Goal: Task Accomplishment & Management: Manage account settings

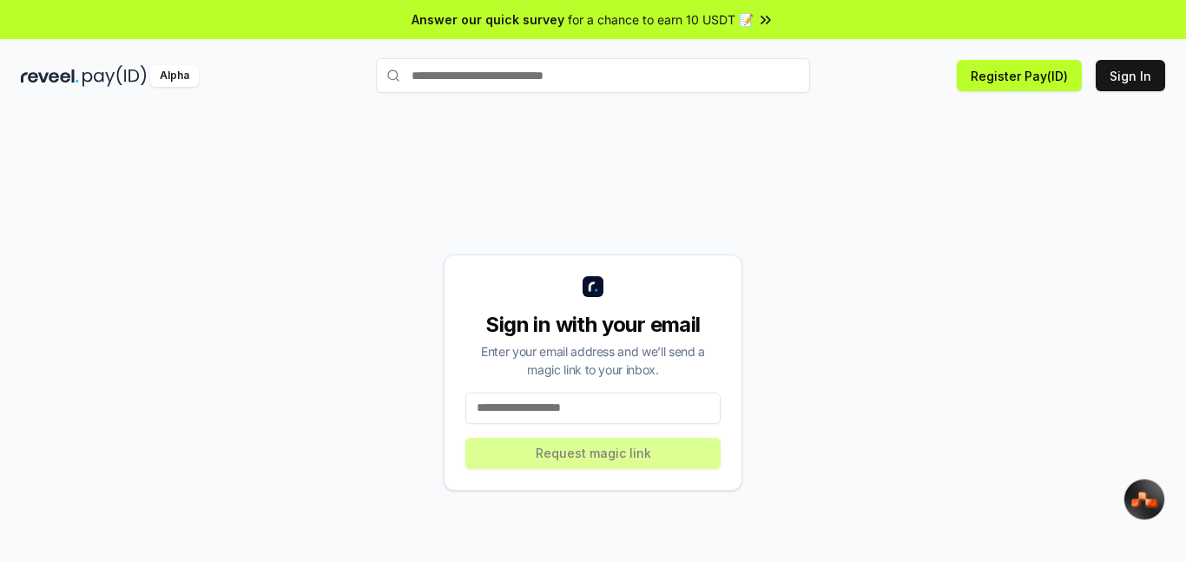
click at [552, 415] on input at bounding box center [592, 408] width 255 height 31
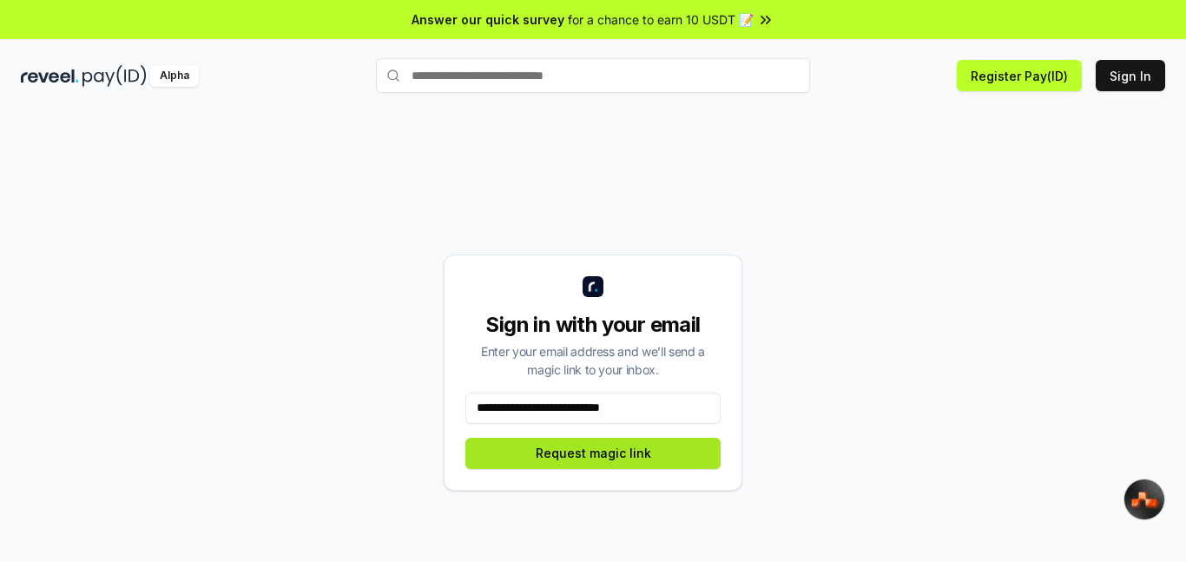
type input "**********"
click at [623, 440] on button "Request magic link" at bounding box center [592, 453] width 255 height 31
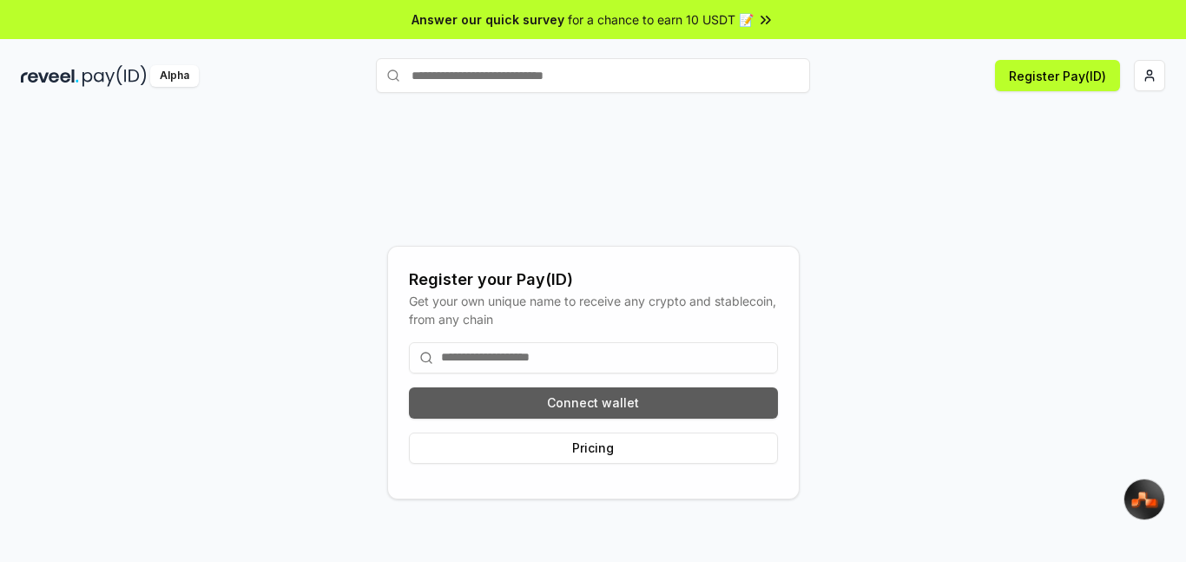
click at [604, 414] on button "Connect wallet" at bounding box center [593, 402] width 369 height 31
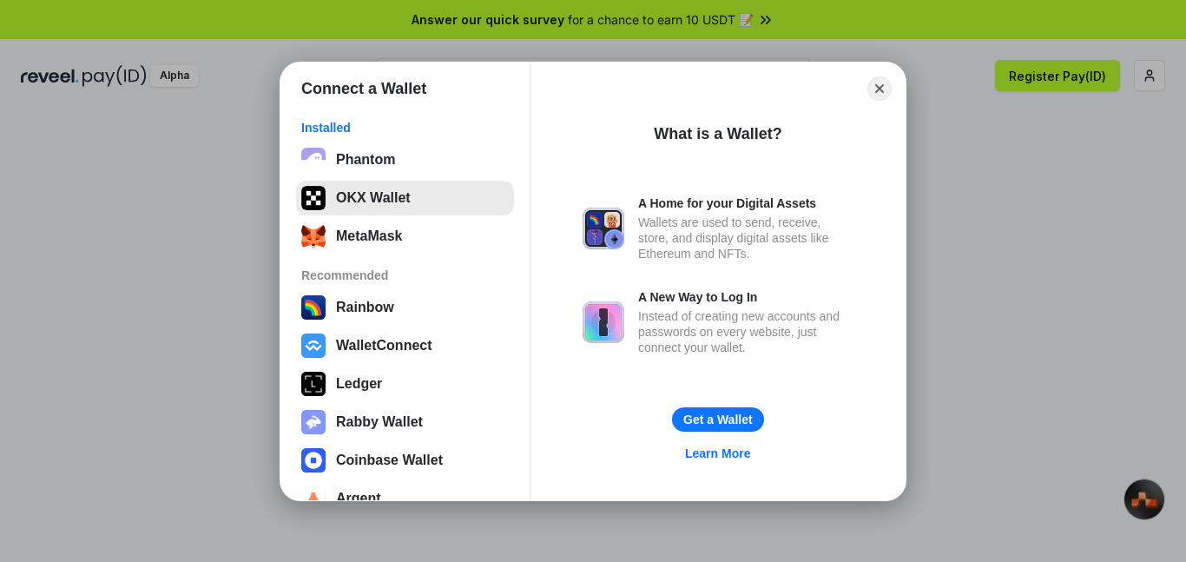
click at [380, 201] on button "OKX Wallet" at bounding box center [405, 198] width 218 height 35
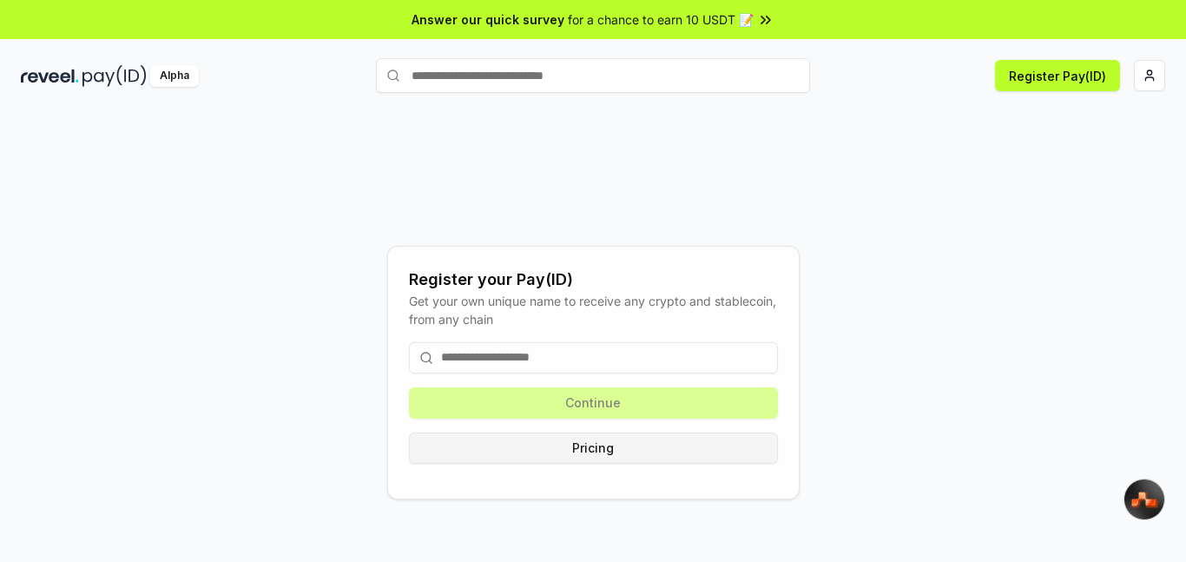
click at [624, 445] on button "Pricing" at bounding box center [593, 447] width 369 height 31
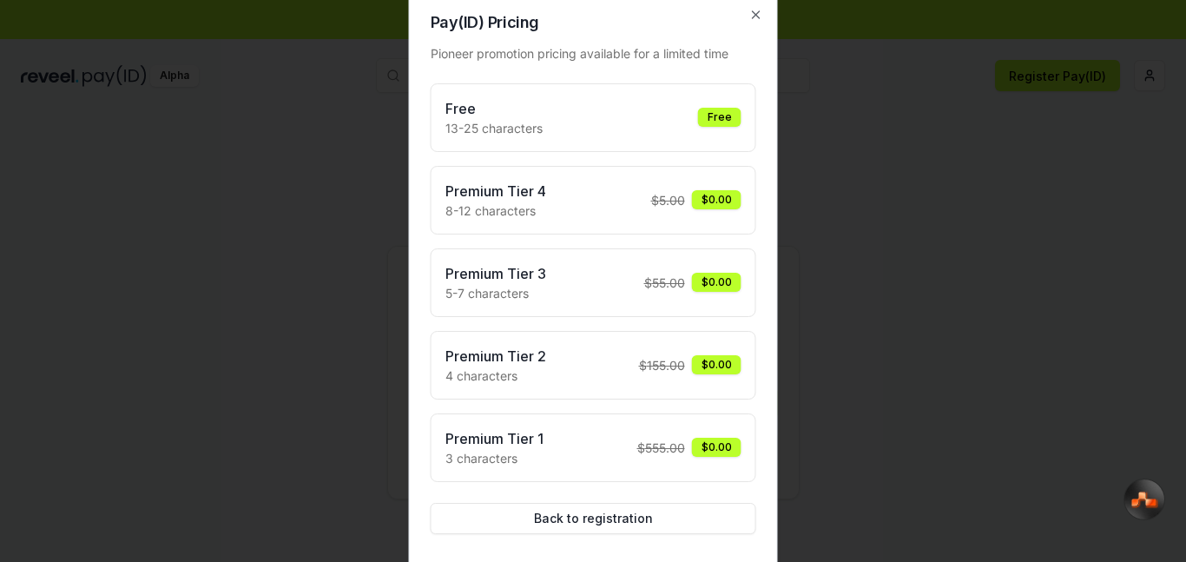
click at [714, 105] on div "Free 13-25 characters Free" at bounding box center [594, 117] width 296 height 39
click at [716, 115] on div "Free" at bounding box center [719, 117] width 43 height 19
click at [735, 122] on div "Free" at bounding box center [719, 117] width 43 height 19
click at [680, 107] on div "Free 13-25 characters Free" at bounding box center [594, 117] width 296 height 39
click at [728, 111] on div "Free" at bounding box center [719, 117] width 43 height 19
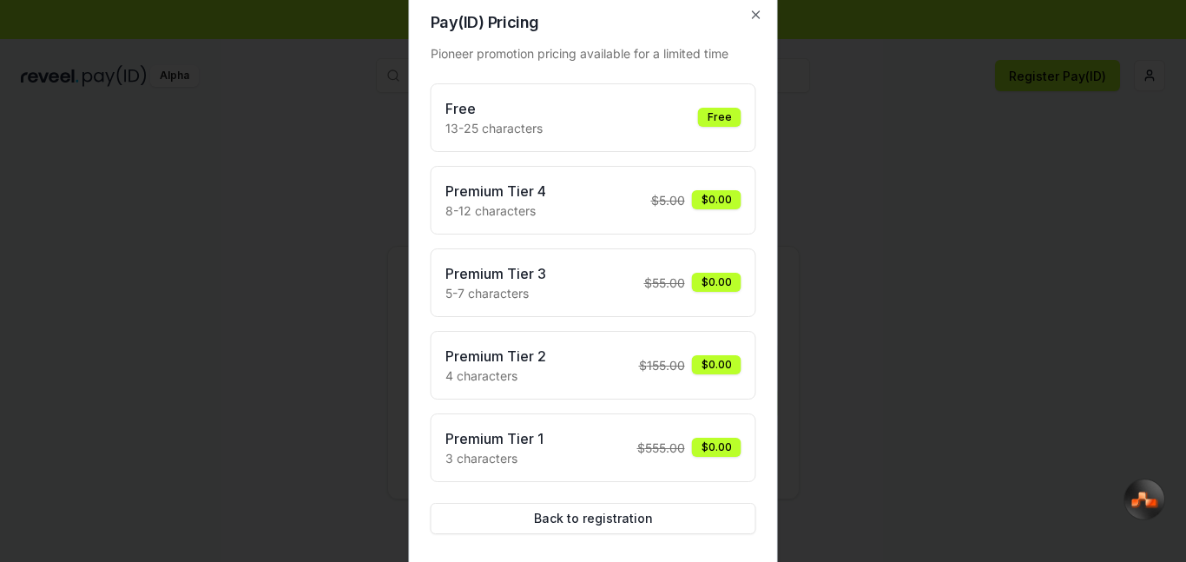
click at [722, 117] on div "Free" at bounding box center [719, 117] width 43 height 19
click at [757, 13] on icon "button" at bounding box center [756, 15] width 14 height 14
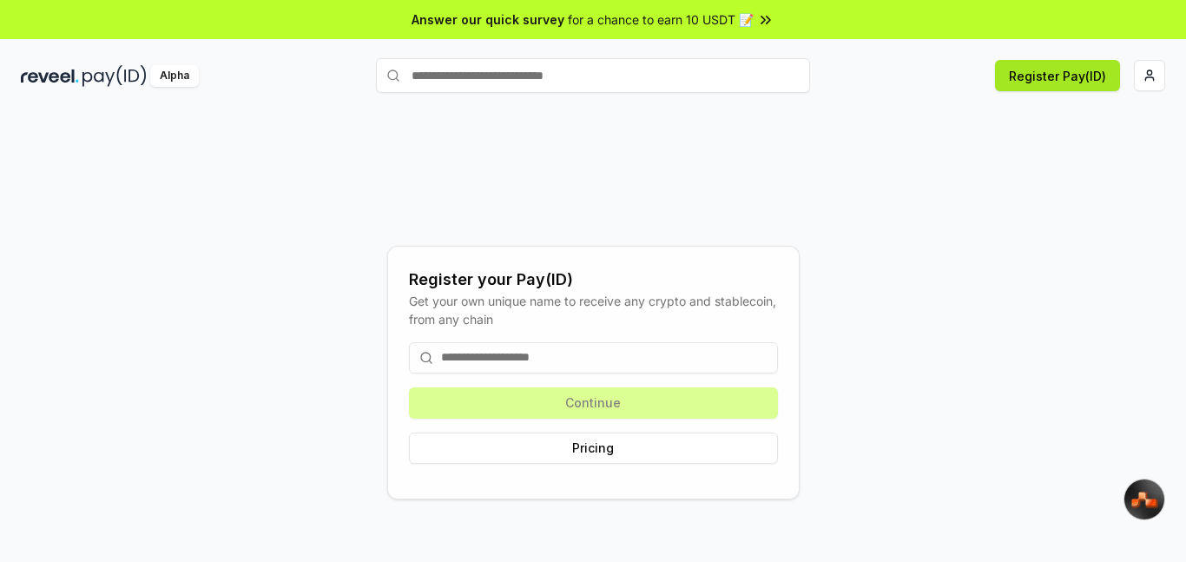
click at [1062, 71] on button "Register Pay(ID)" at bounding box center [1057, 75] width 125 height 31
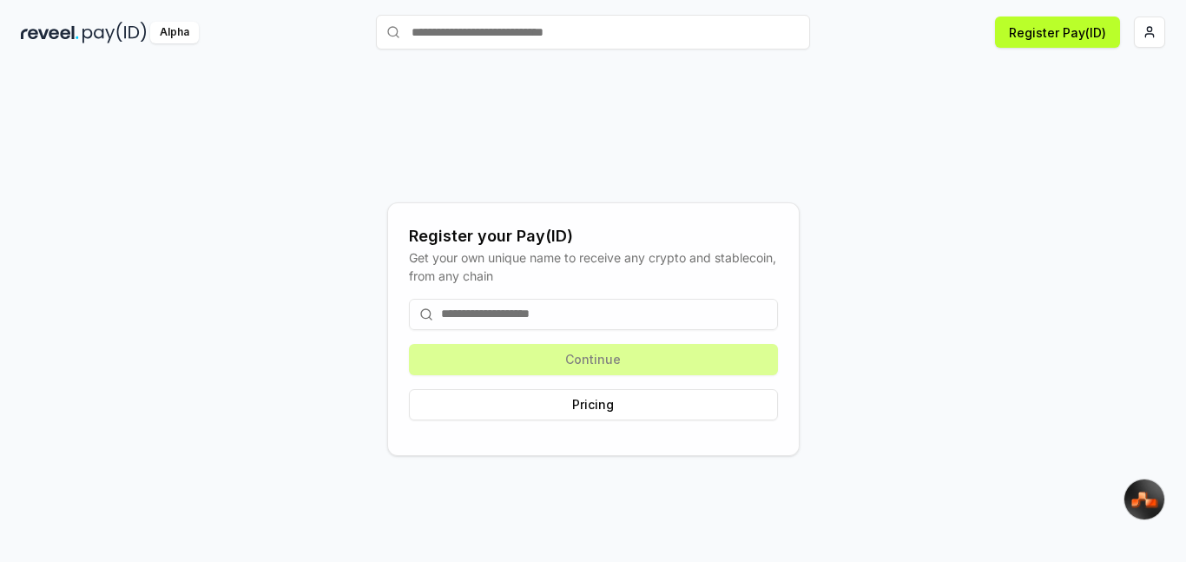
scroll to position [50, 0]
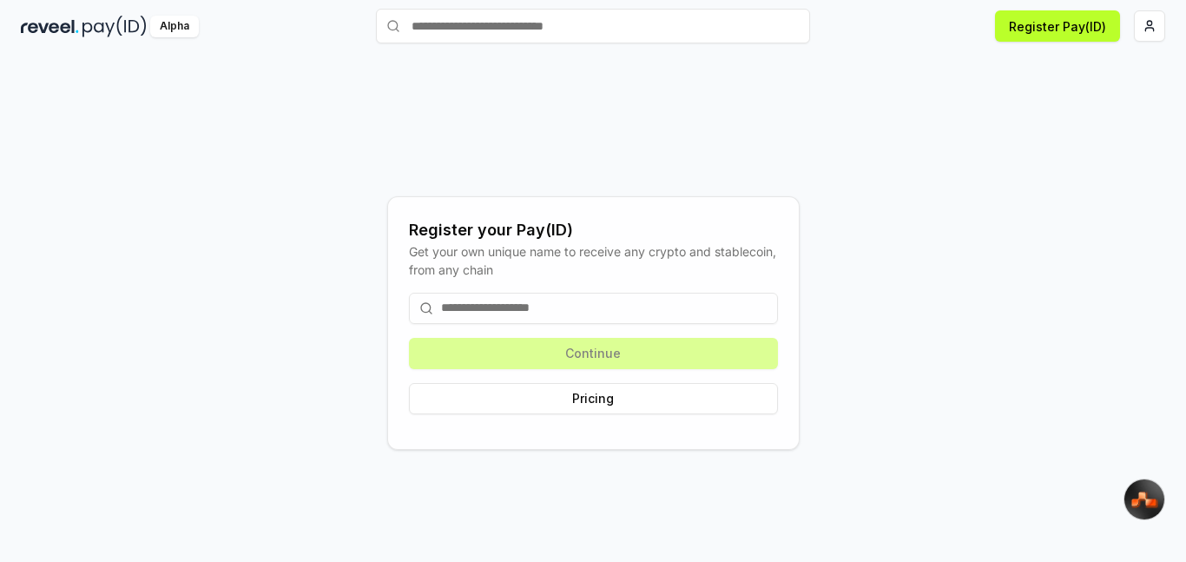
click at [551, 305] on input at bounding box center [593, 308] width 369 height 31
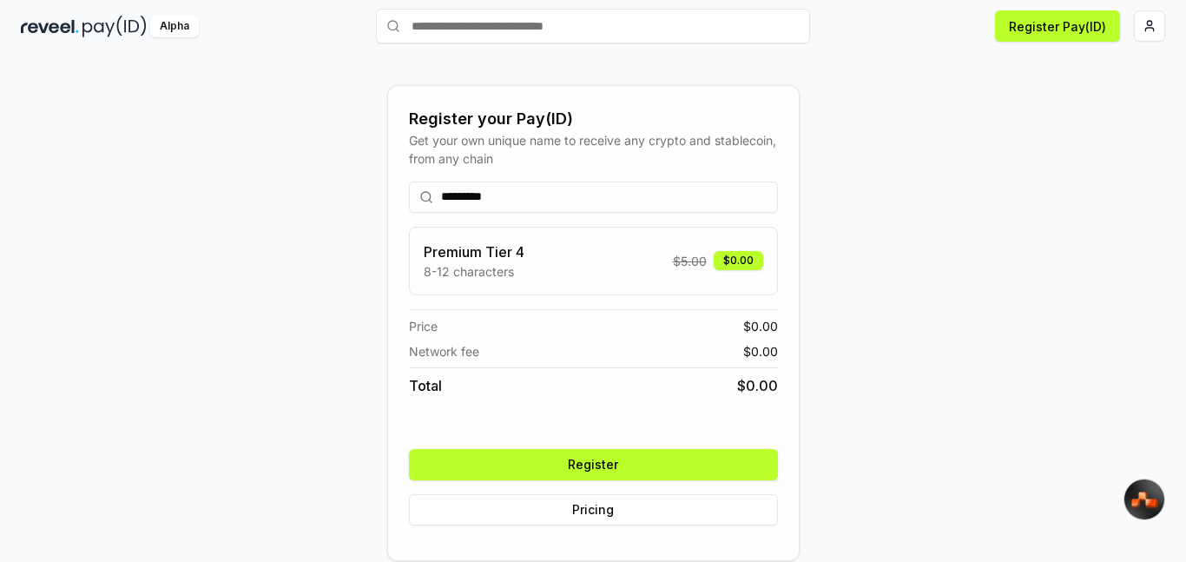
type input "*********"
click at [657, 459] on button "Register" at bounding box center [593, 464] width 369 height 31
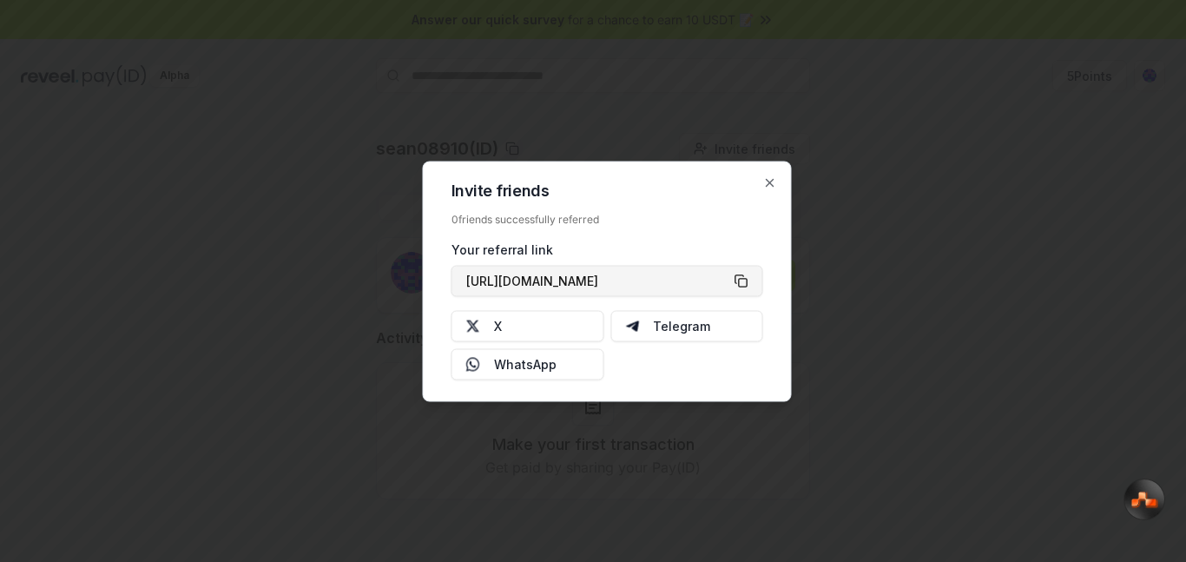
click at [724, 281] on button "[URL][DOMAIN_NAME]" at bounding box center [608, 280] width 312 height 31
click at [763, 179] on icon "button" at bounding box center [770, 182] width 14 height 14
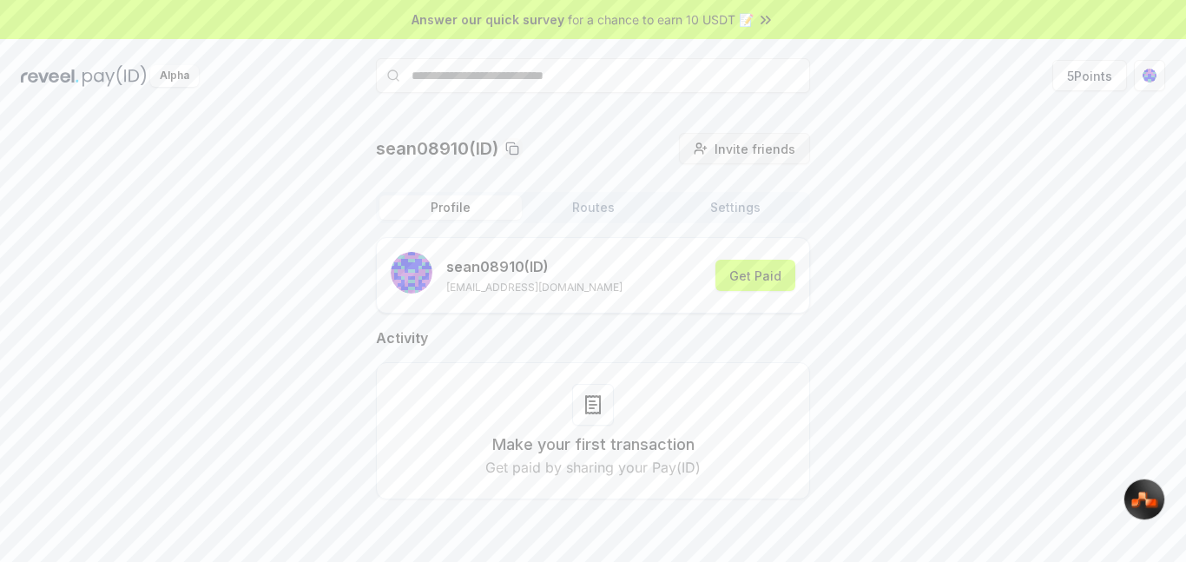
click at [734, 152] on span "Invite friends" at bounding box center [755, 149] width 81 height 18
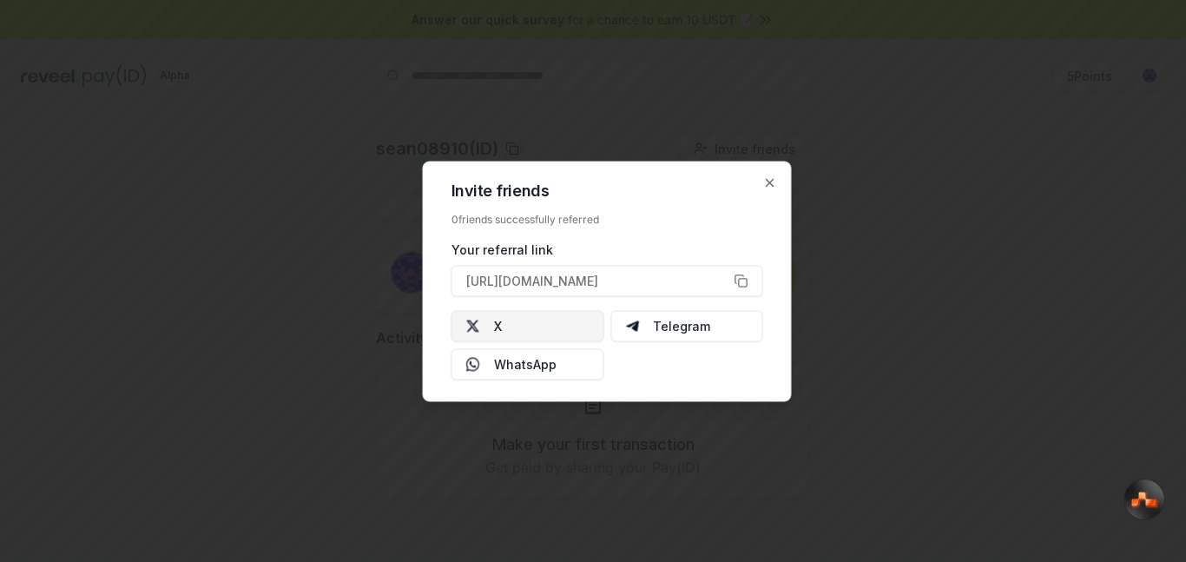
click at [516, 320] on button "X" at bounding box center [528, 325] width 153 height 31
click at [767, 182] on icon "button" at bounding box center [770, 182] width 14 height 14
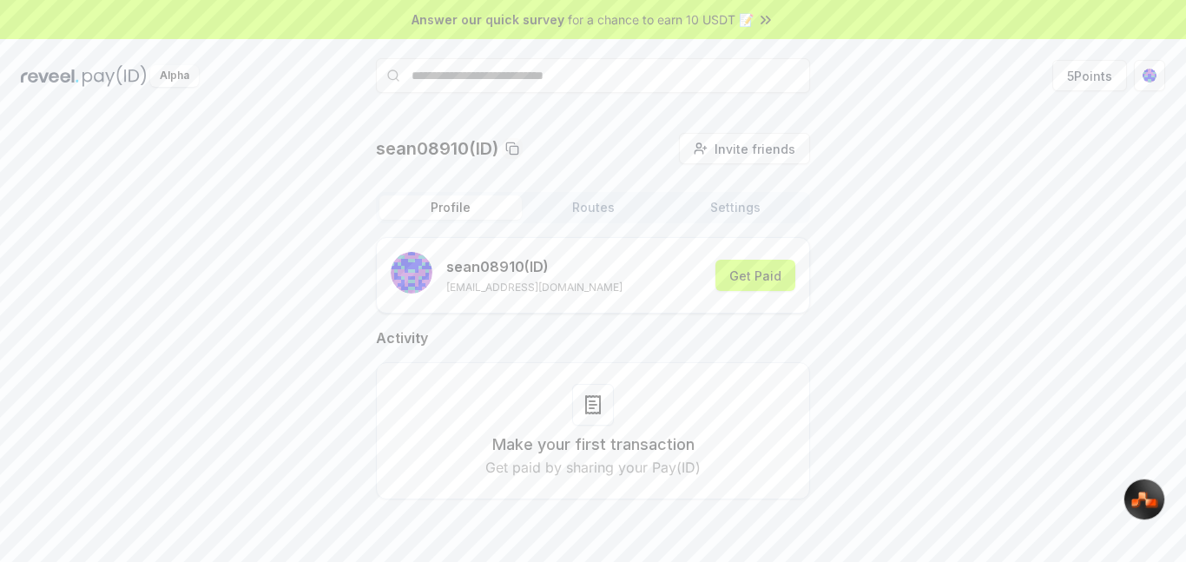
scroll to position [50, 0]
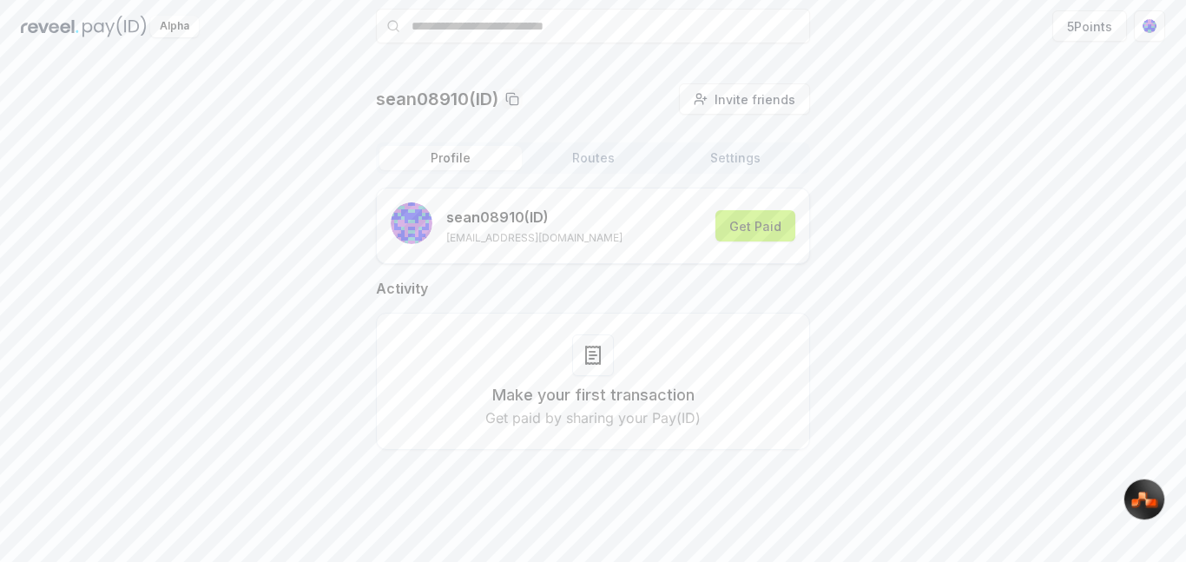
click at [769, 228] on button "Get Paid" at bounding box center [756, 225] width 80 height 31
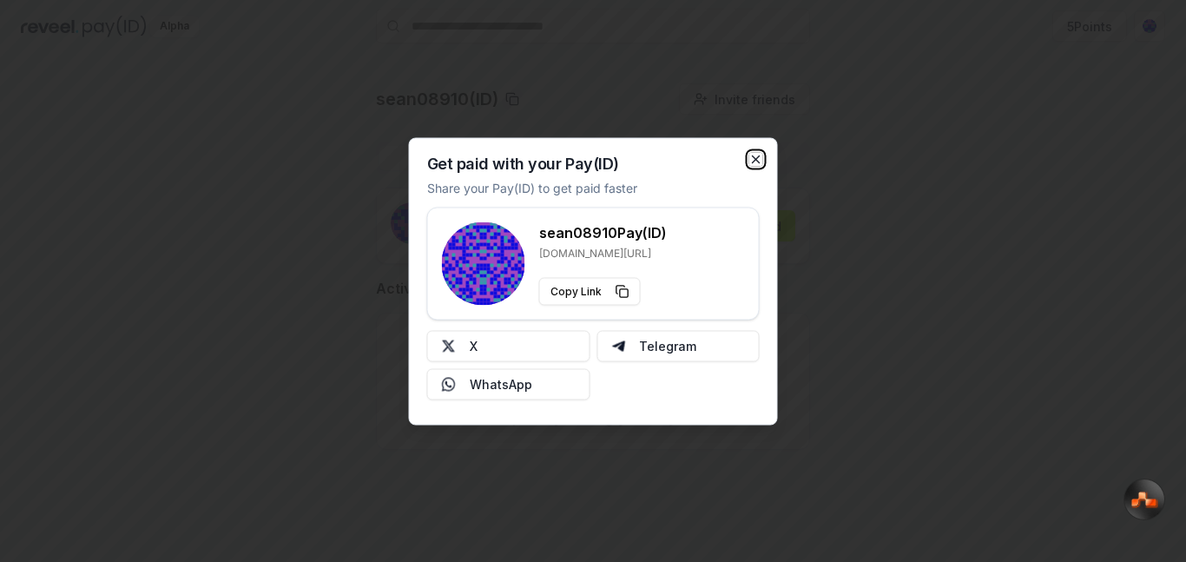
click at [759, 160] on icon "button" at bounding box center [756, 159] width 14 height 14
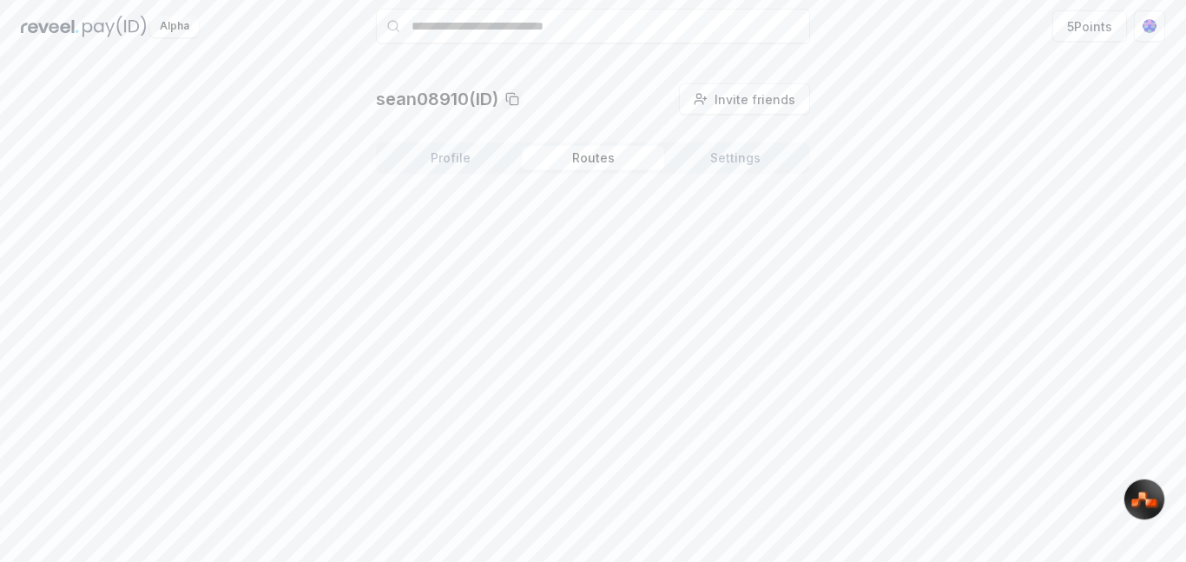
click at [577, 163] on button "Routes" at bounding box center [593, 158] width 142 height 24
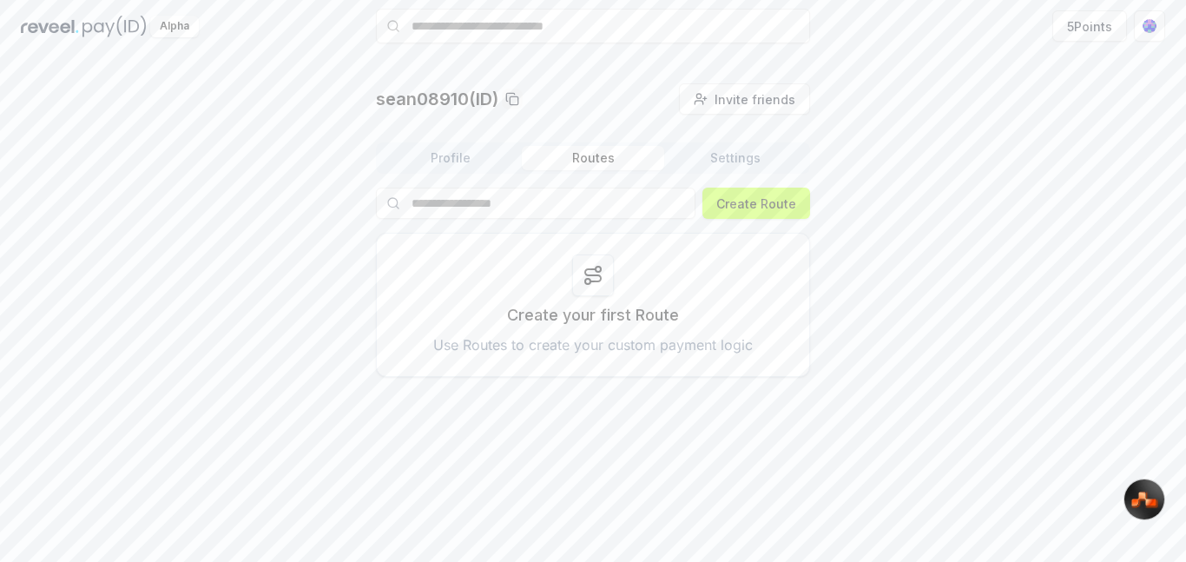
click at [723, 158] on button "Settings" at bounding box center [735, 158] width 142 height 24
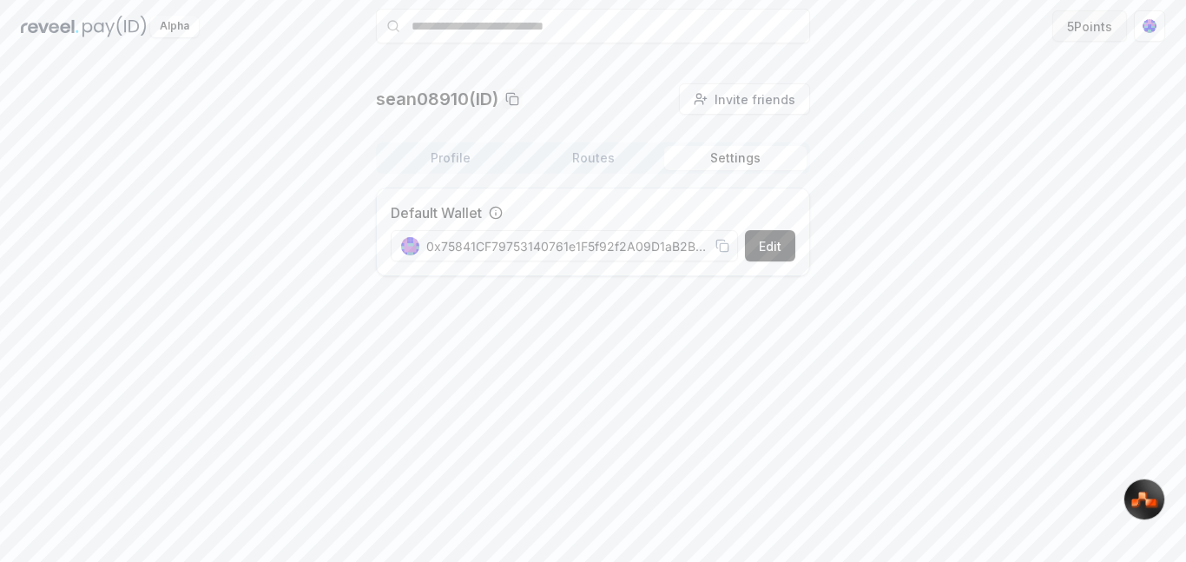
click at [1106, 26] on button "5 Points" at bounding box center [1090, 25] width 75 height 31
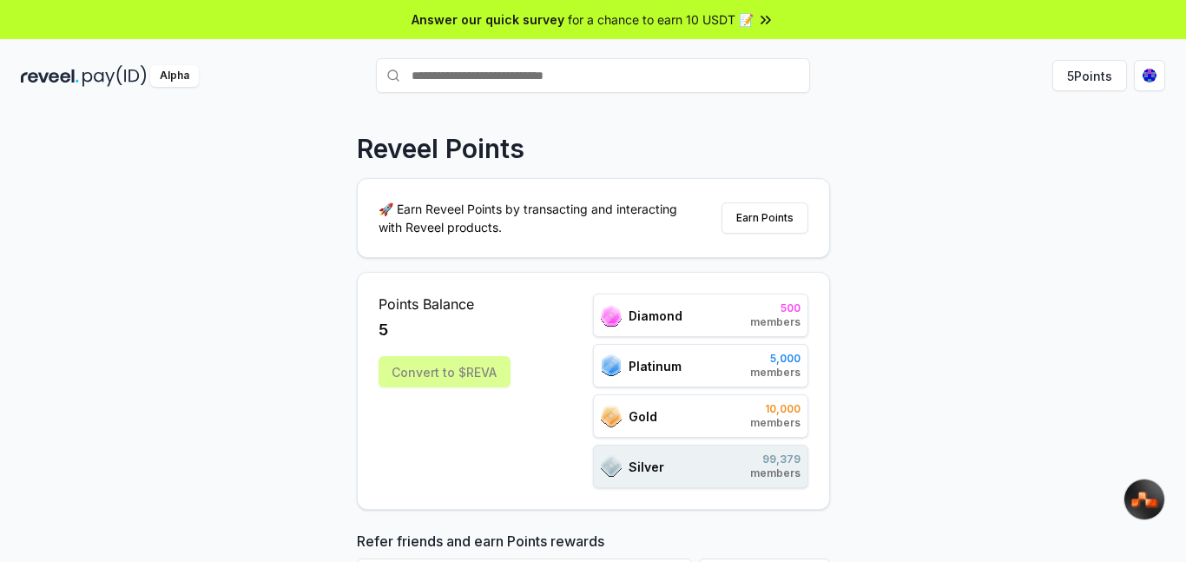
click at [798, 195] on div "🚀 Earn Reveel Points by transacting and interacting with Reveel products. Earn …" at bounding box center [594, 218] width 472 height 78
click at [759, 219] on button "Earn Points" at bounding box center [765, 217] width 87 height 31
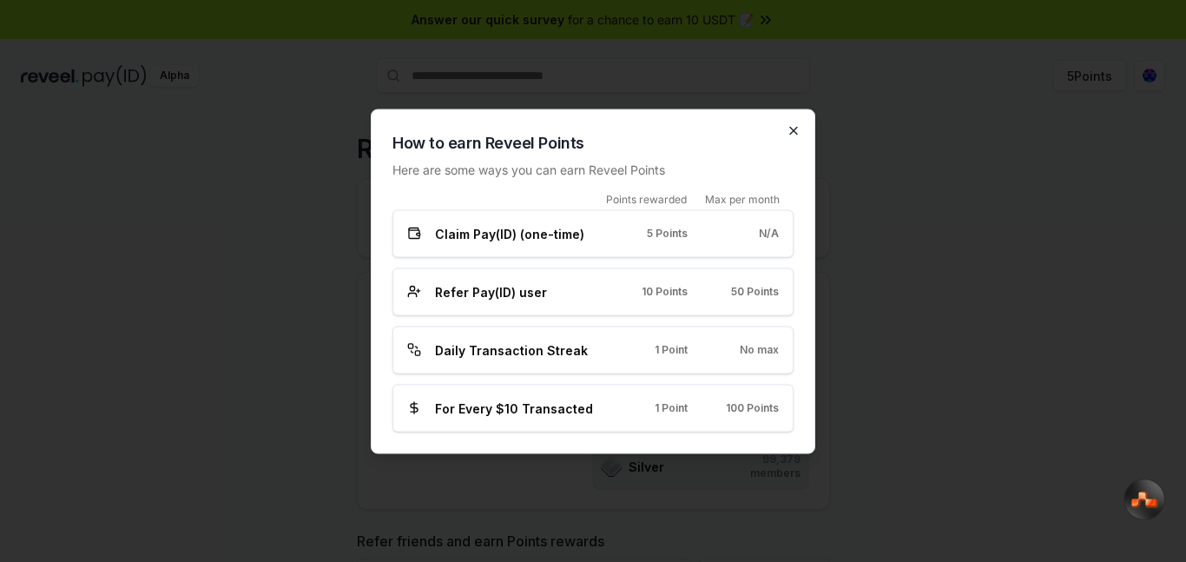
click at [792, 131] on icon "button" at bounding box center [793, 130] width 7 height 7
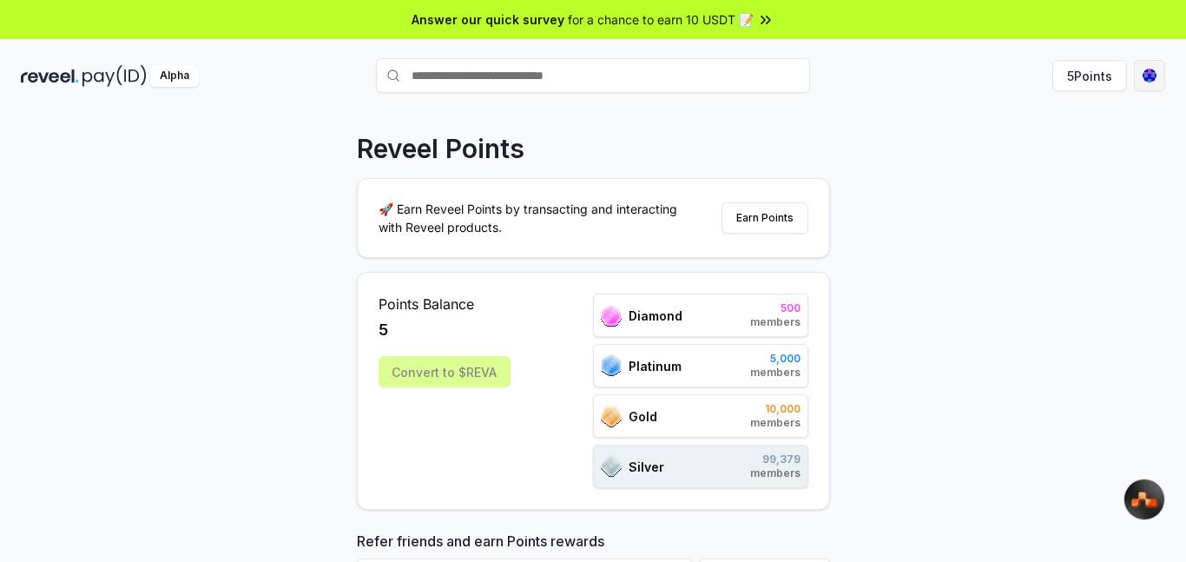
click at [1137, 77] on html "Answer our quick survey for a chance to earn 10 USDT 📝 Alpha 5 Points Reveel Po…" at bounding box center [593, 281] width 1186 height 562
